Goal: Task Accomplishment & Management: Manage account settings

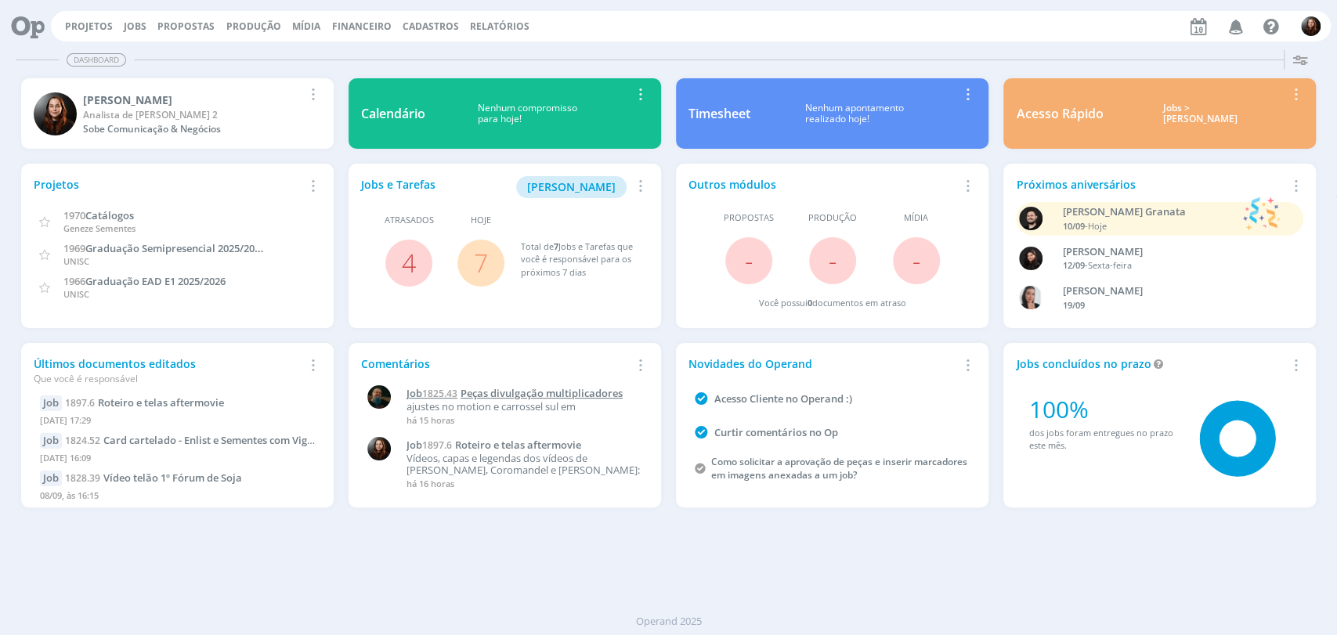
click at [557, 389] on span "Peças divulgação multiplicadores" at bounding box center [542, 393] width 162 height 14
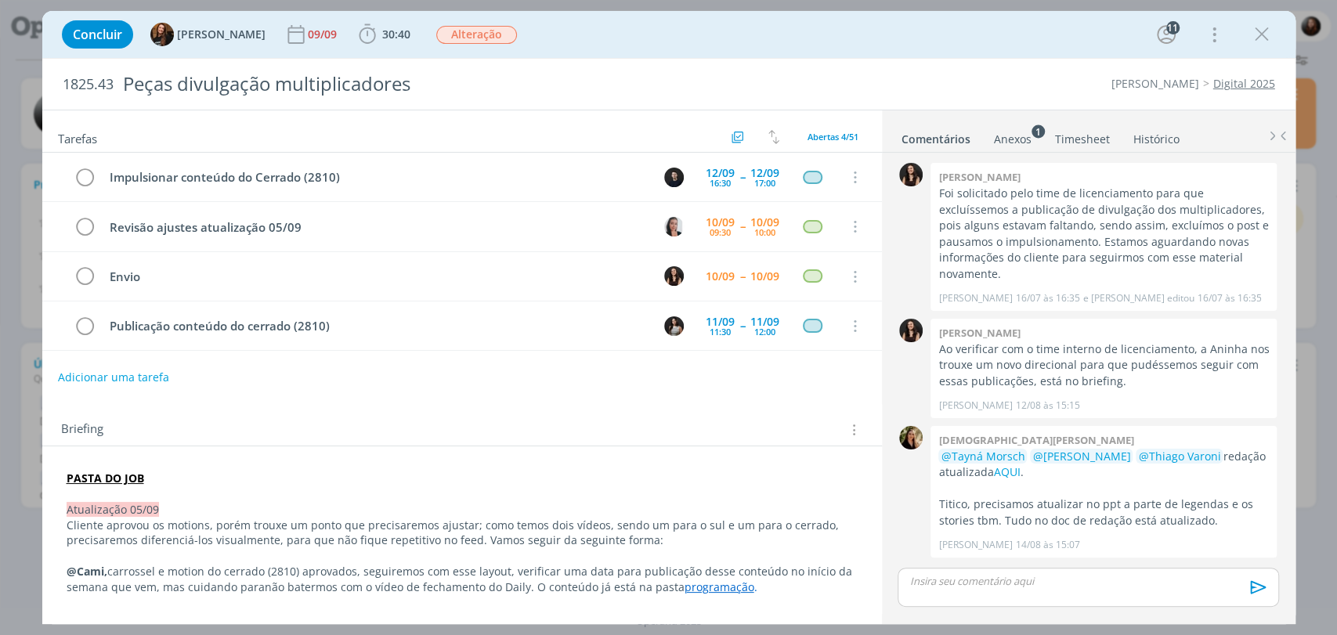
scroll to position [1469, 0]
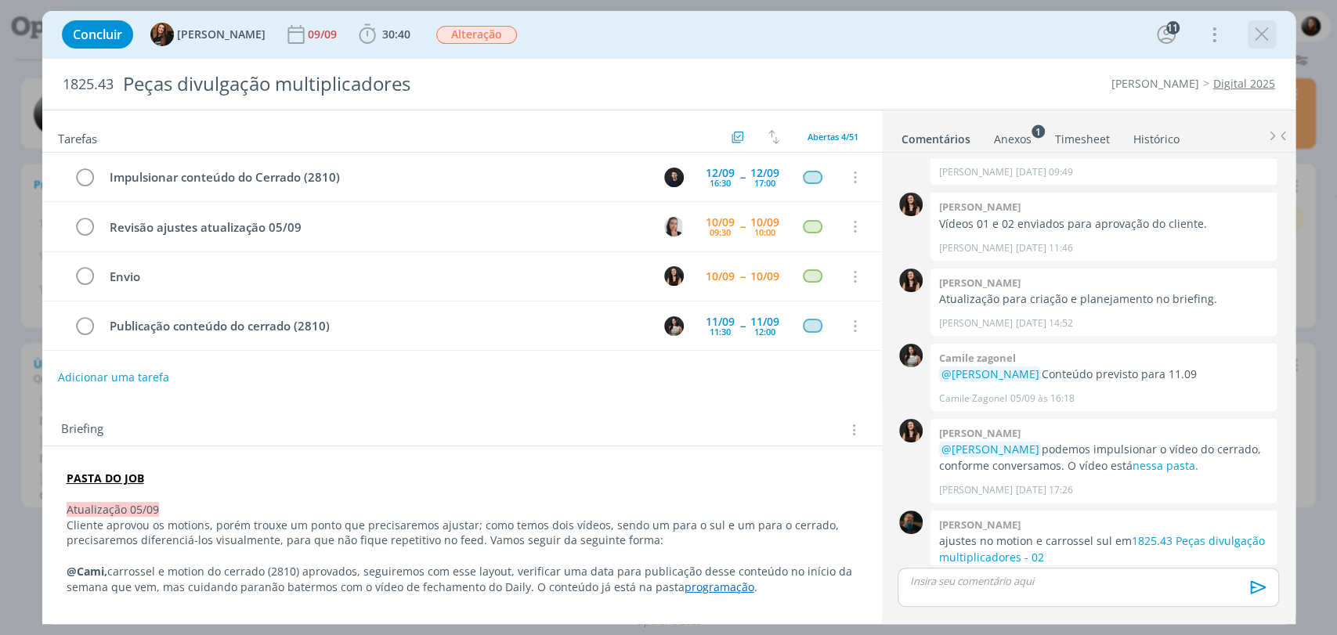
click at [1202, 34] on icon "dialog" at bounding box center [1262, 35] width 24 height 24
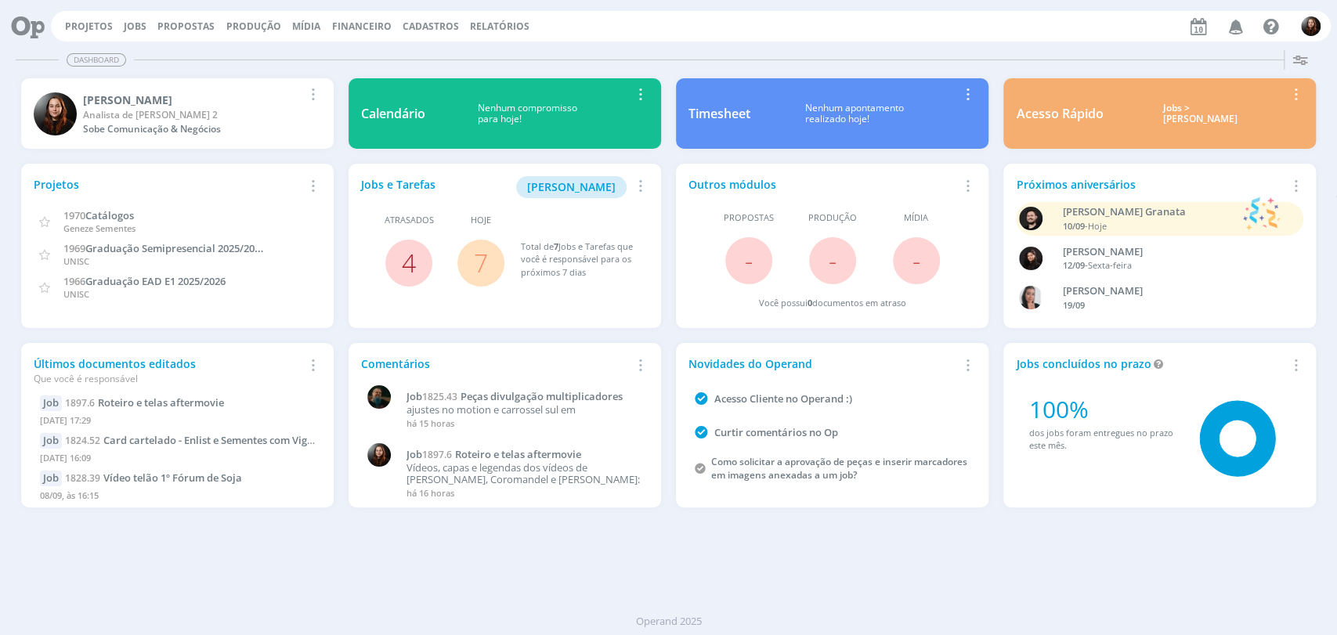
click at [406, 259] on link "4" at bounding box center [409, 263] width 14 height 34
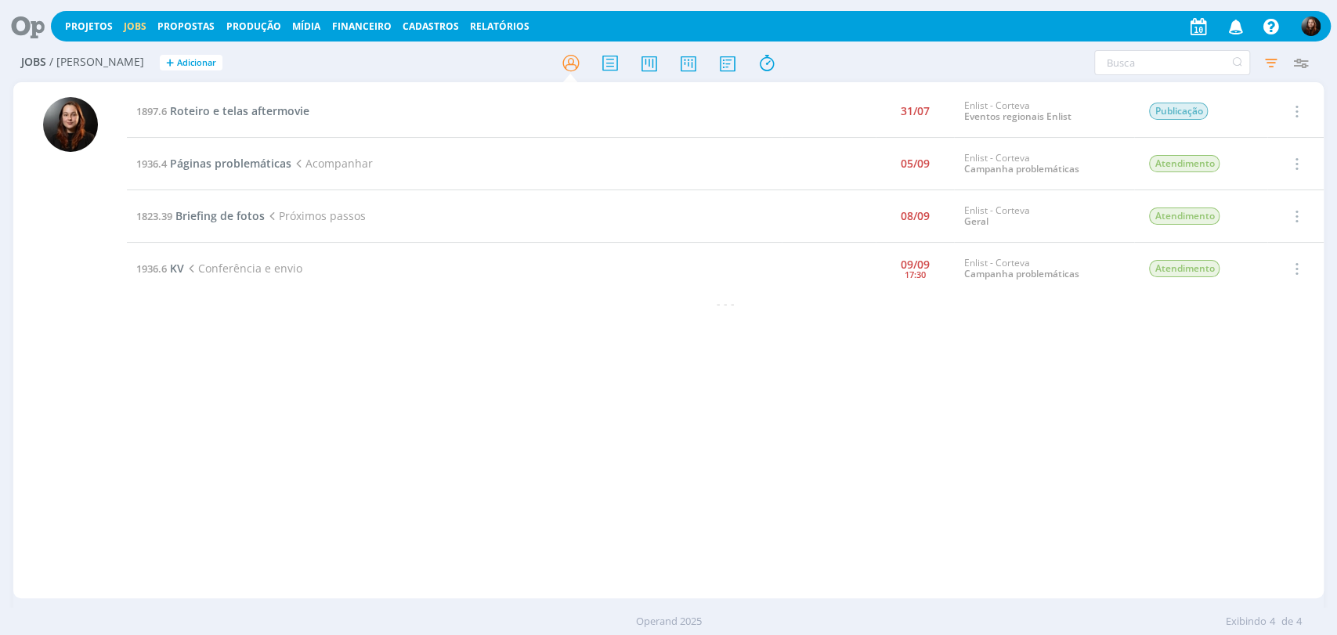
click at [31, 36] on icon at bounding box center [22, 26] width 32 height 31
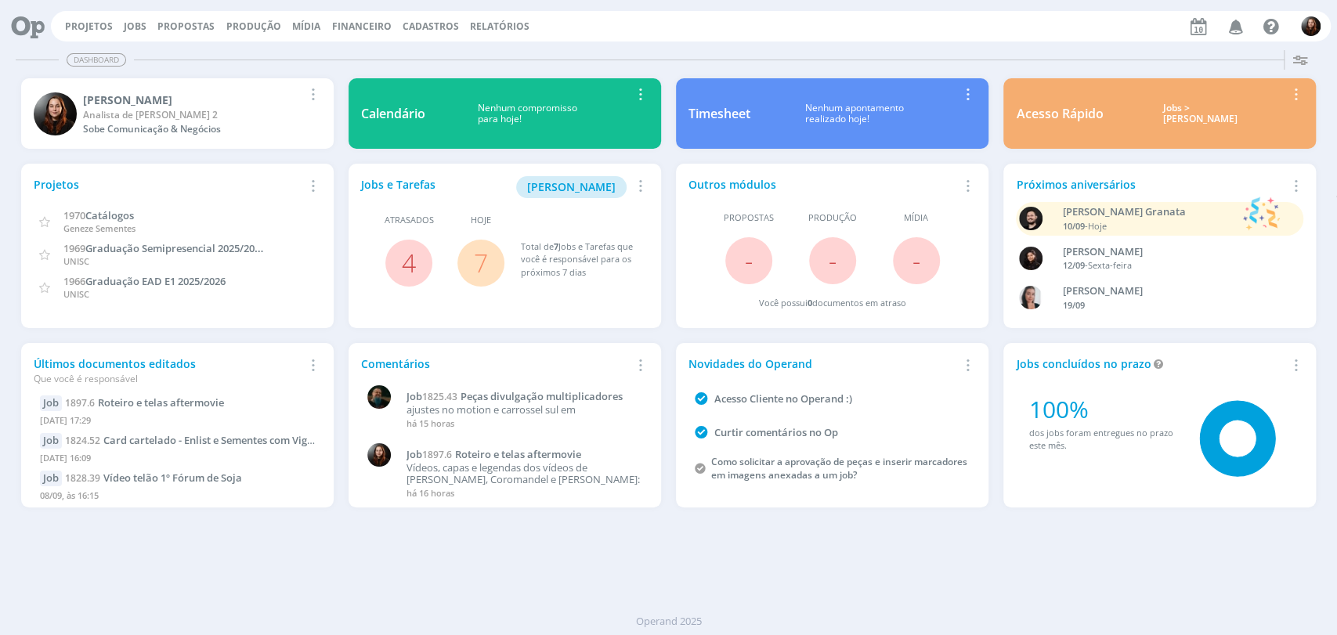
click at [481, 261] on link "7" at bounding box center [481, 263] width 14 height 34
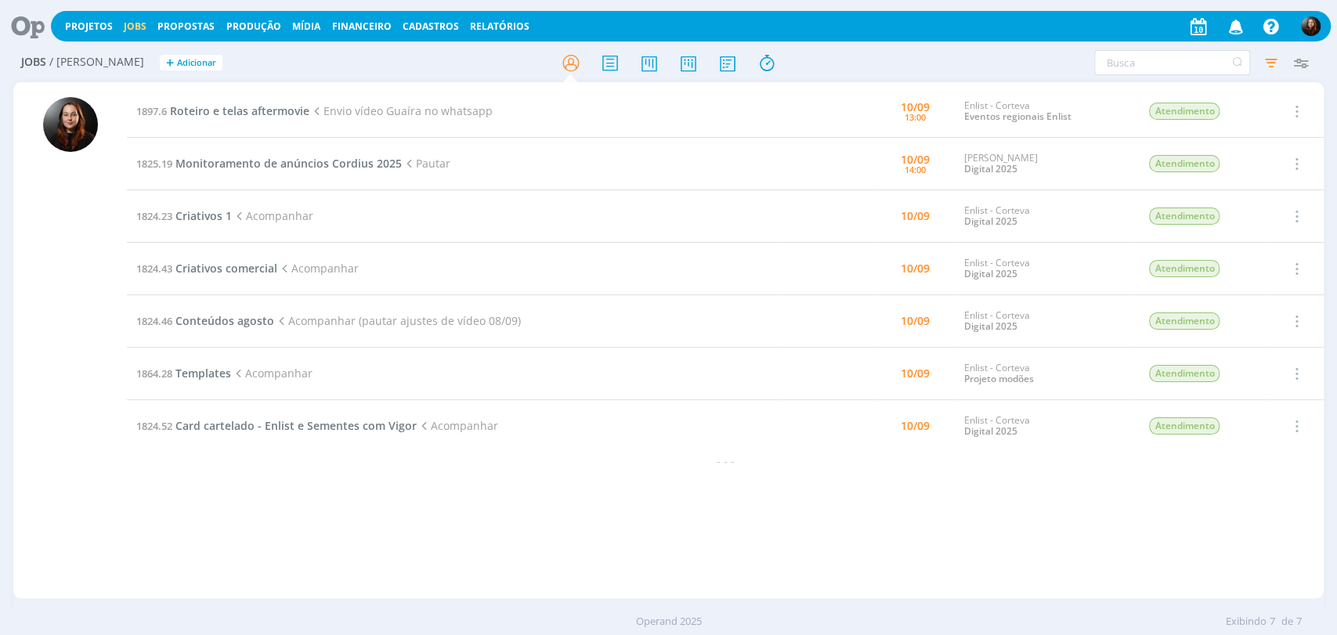
click at [248, 70] on h2 "Jobs / [PERSON_NAME] + Adicionar" at bounding box center [231, 60] width 421 height 33
click at [480, 526] on div "1897.6 Roteiro e telas aftermovie Envio vídeo Guaíra no whatsapp [DATE] 13:00 E…" at bounding box center [725, 340] width 1197 height 510
drag, startPoint x: 332, startPoint y: 67, endPoint x: 297, endPoint y: 31, distance: 50.4
click at [332, 66] on h2 "Jobs / [PERSON_NAME] + Adicionar" at bounding box center [231, 60] width 421 height 33
click at [350, 67] on h2 "Jobs / [PERSON_NAME] + Adicionar" at bounding box center [231, 60] width 421 height 33
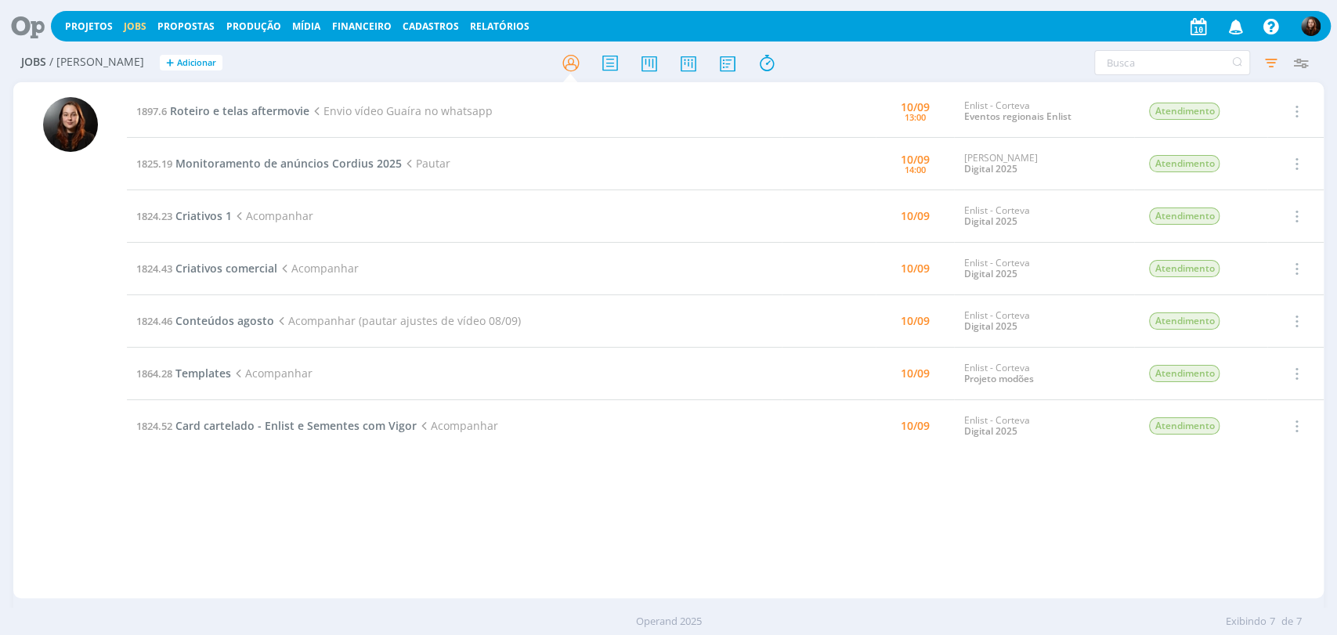
click at [316, 52] on h2 "Jobs / [PERSON_NAME] + Adicionar" at bounding box center [231, 60] width 421 height 33
click at [320, 54] on h2 "Jobs / [PERSON_NAME] + Adicionar" at bounding box center [231, 60] width 421 height 33
